Goal: Find specific page/section: Find specific page/section

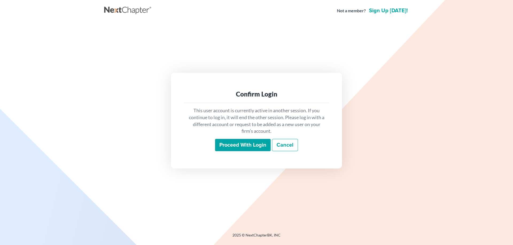
click at [239, 147] on input "Proceed with login" at bounding box center [243, 145] width 56 height 12
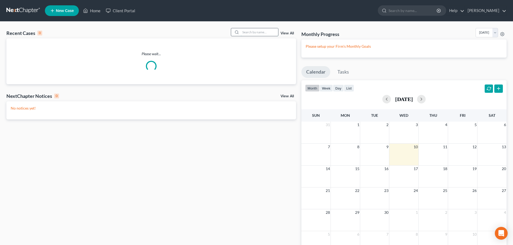
click at [255, 34] on input "search" at bounding box center [259, 32] width 37 height 8
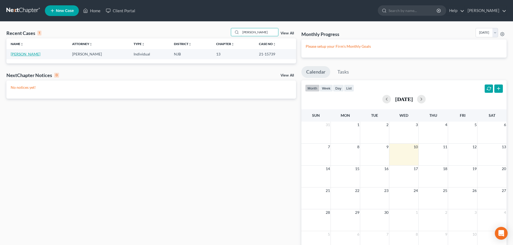
type input "tolbert"
click at [25, 54] on link "Tolbert, Jessica" at bounding box center [26, 54] width 30 height 5
